Goal: Check status: Check status

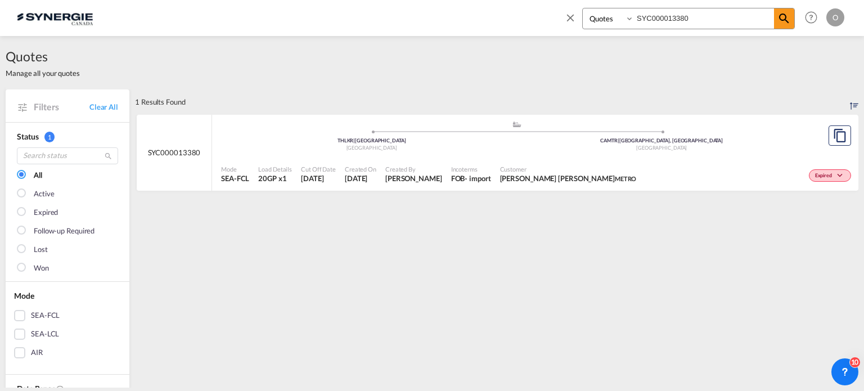
select select "Quotes"
click at [726, 20] on input "SYC000013380" at bounding box center [704, 18] width 140 height 20
type input "SYC000014134"
click at [777, 19] on span at bounding box center [784, 18] width 20 height 20
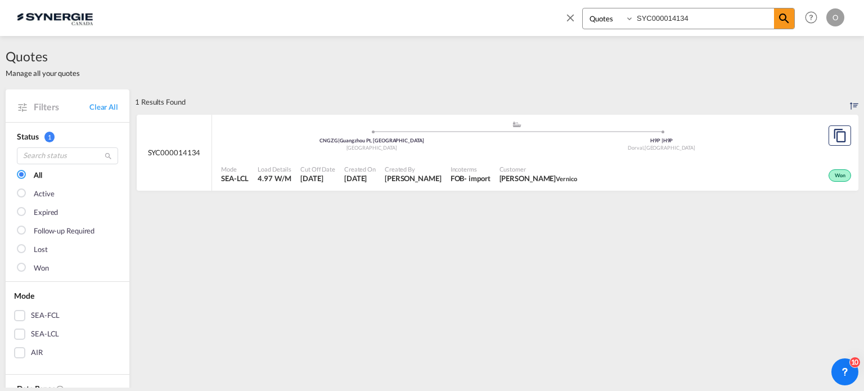
click at [657, 11] on input "SYC000014134" at bounding box center [704, 18] width 140 height 20
drag, startPoint x: 790, startPoint y: 25, endPoint x: 778, endPoint y: 26, distance: 12.4
click at [789, 26] on span at bounding box center [784, 18] width 20 height 20
click at [505, 172] on span "Customer" at bounding box center [538, 169] width 78 height 8
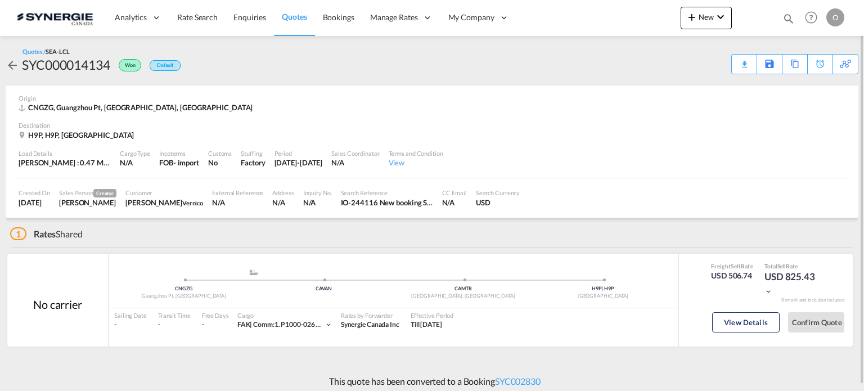
click at [790, 17] on md-icon "icon-magnify" at bounding box center [788, 18] width 12 height 12
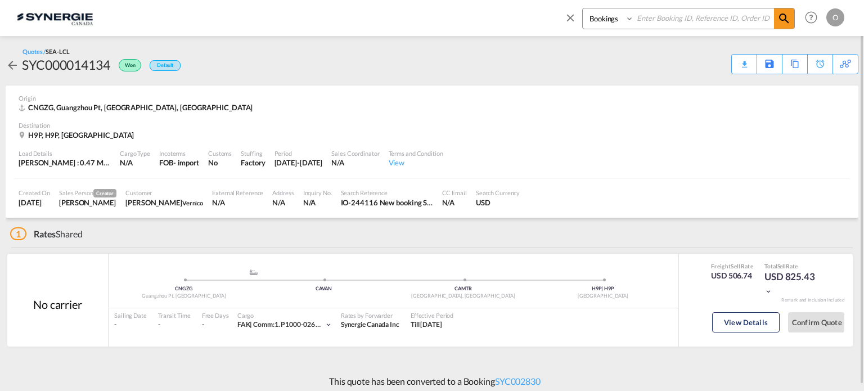
click at [603, 28] on select "Bookings Quotes Enquiries" at bounding box center [609, 18] width 53 height 20
select select "Quotes"
click at [583, 8] on select "Bookings Quotes Enquiries" at bounding box center [609, 18] width 53 height 20
click at [657, 25] on input at bounding box center [704, 18] width 140 height 20
paste input "SYC000014039"
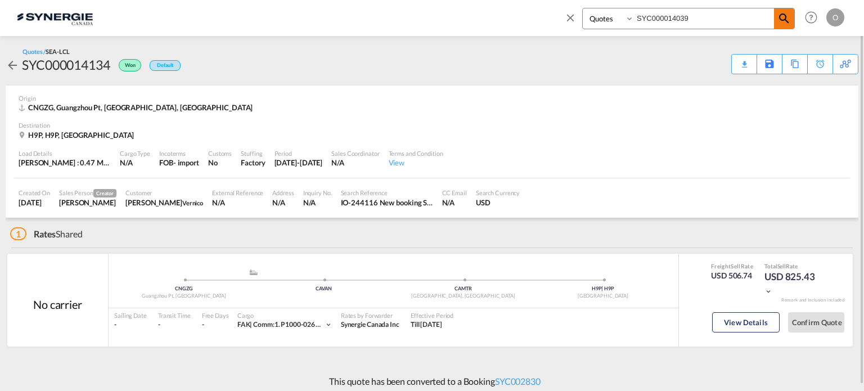
type input "SYC000014039"
click at [782, 17] on md-icon "icon-magnify" at bounding box center [783, 18] width 13 height 13
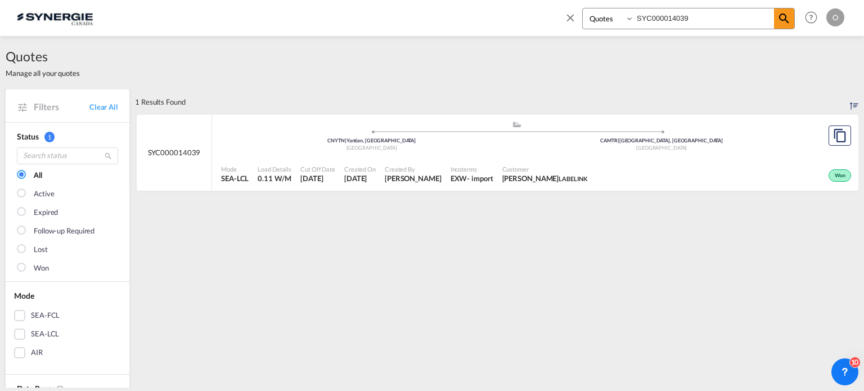
click at [699, 152] on div ".a{fill:#aaa8ad;} .a{fill:#aaa8ad;} CNYTN | Yantian, GD China CAMTR | Montreal,…" at bounding box center [516, 137] width 591 height 34
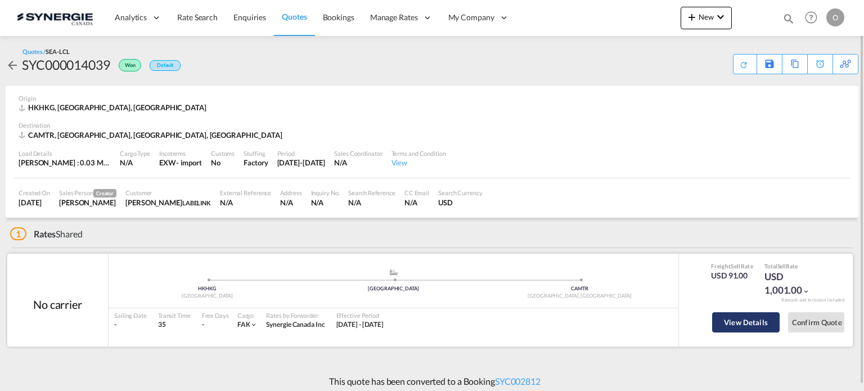
click at [769, 321] on button "View Details" at bounding box center [745, 322] width 67 height 20
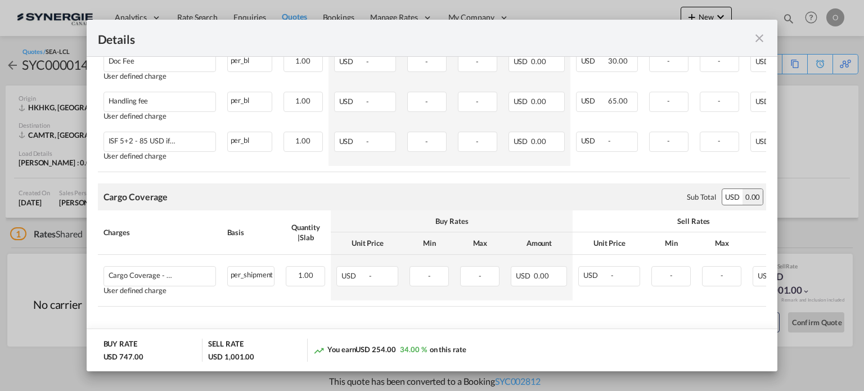
scroll to position [728, 0]
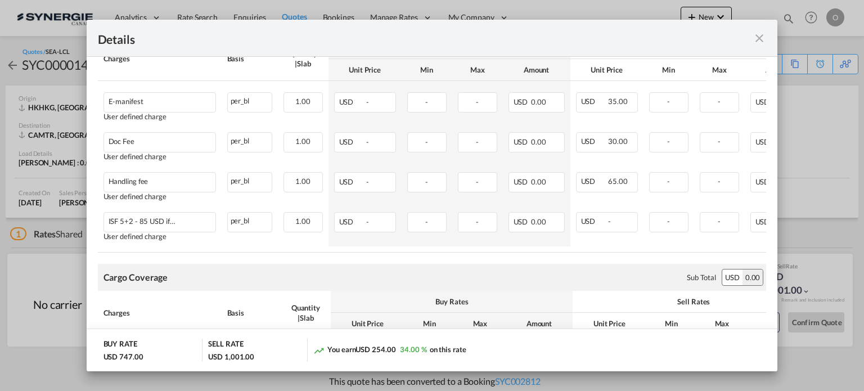
click at [759, 32] on md-icon "icon-close fg-AAA8AD m-0 cursor" at bounding box center [759, 37] width 13 height 13
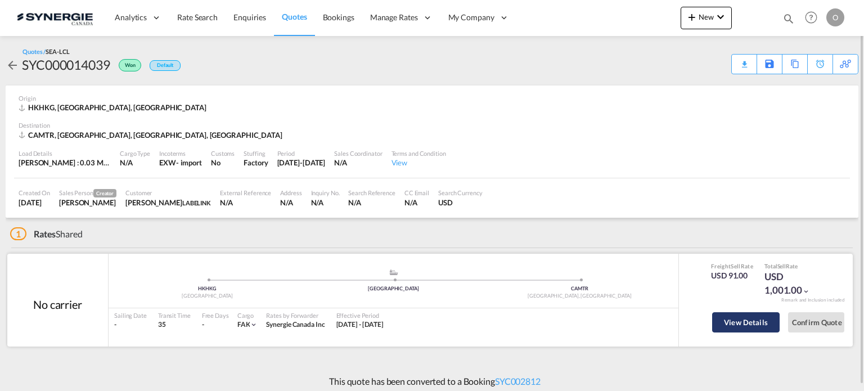
click at [754, 328] on button "View Details" at bounding box center [745, 322] width 67 height 20
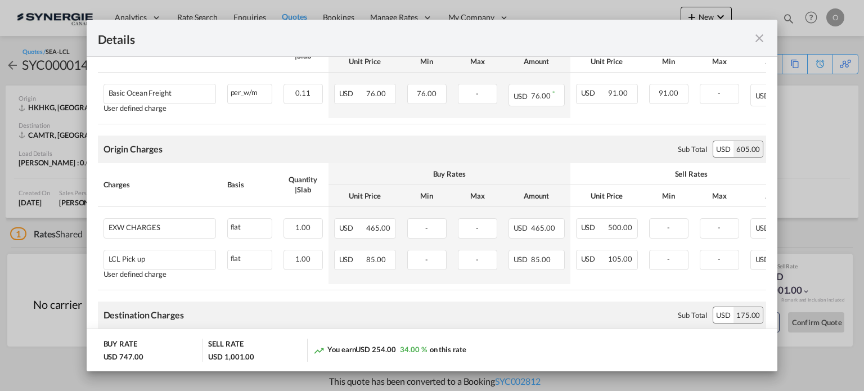
scroll to position [281, 0]
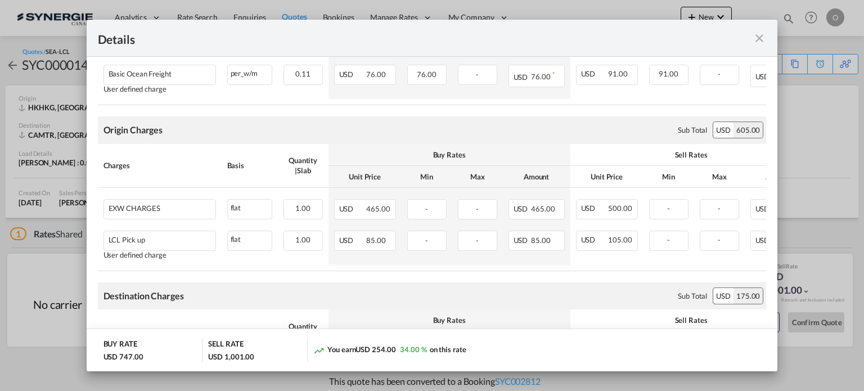
click at [762, 35] on md-icon "icon-close fg-AAA8AD m-0 cursor" at bounding box center [759, 37] width 13 height 13
